Goal: Find contact information: Find specific fact

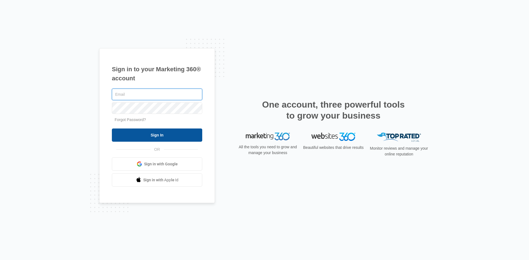
type input "[EMAIL_ADDRESS][DOMAIN_NAME]"
click at [180, 134] on input "Sign In" at bounding box center [157, 135] width 90 height 13
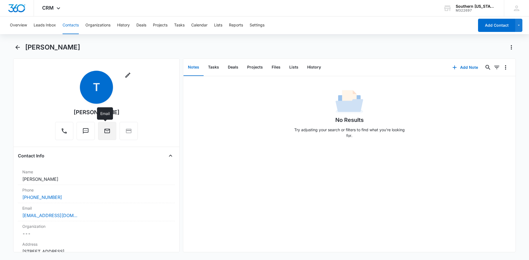
click at [110, 133] on button "Email" at bounding box center [107, 131] width 18 height 18
click at [276, 177] on div "No Results Try adjusting your search or filters to find what you’re looking for." at bounding box center [349, 164] width 332 height 176
click at [62, 217] on link "tnguyen221@gmail.com" at bounding box center [49, 215] width 55 height 7
drag, startPoint x: 83, startPoint y: 215, endPoint x: 22, endPoint y: 214, distance: 60.9
click at [22, 214] on div "Email Cancel Save Changes tnguyen221@gmail.com" at bounding box center [96, 212] width 157 height 18
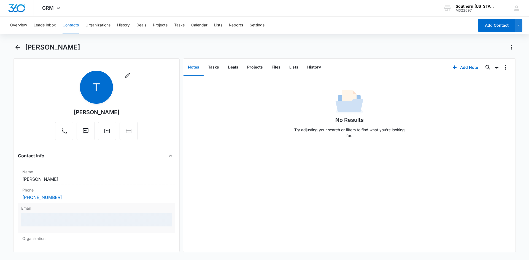
copy link "tnguyen221@gmail.com"
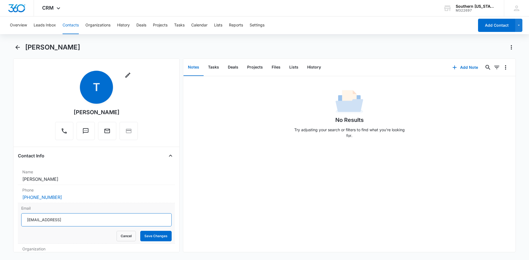
type input "tnguyen2"
drag, startPoint x: 90, startPoint y: 224, endPoint x: 14, endPoint y: 219, distance: 76.0
click at [5, 222] on main "Tina Remove T Tina Contact Info Name Cancel Save Changes Tina Phone Cancel Save…" at bounding box center [264, 151] width 529 height 216
click at [117, 239] on button "Cancel" at bounding box center [126, 236] width 19 height 10
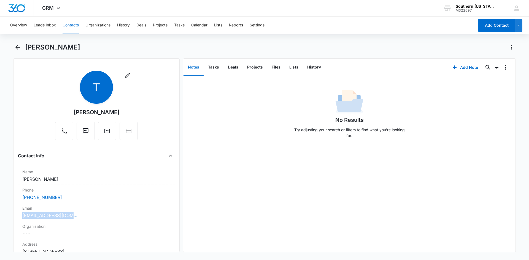
drag, startPoint x: 87, startPoint y: 216, endPoint x: 9, endPoint y: 214, distance: 77.7
click at [9, 214] on main "Tina Remove T Tina Contact Info Name Cancel Save Changes Tina Phone Cancel Save…" at bounding box center [264, 151] width 529 height 216
copy link "tnguyen221@gmail.com"
